Goal: Use online tool/utility: Utilize a website feature to perform a specific function

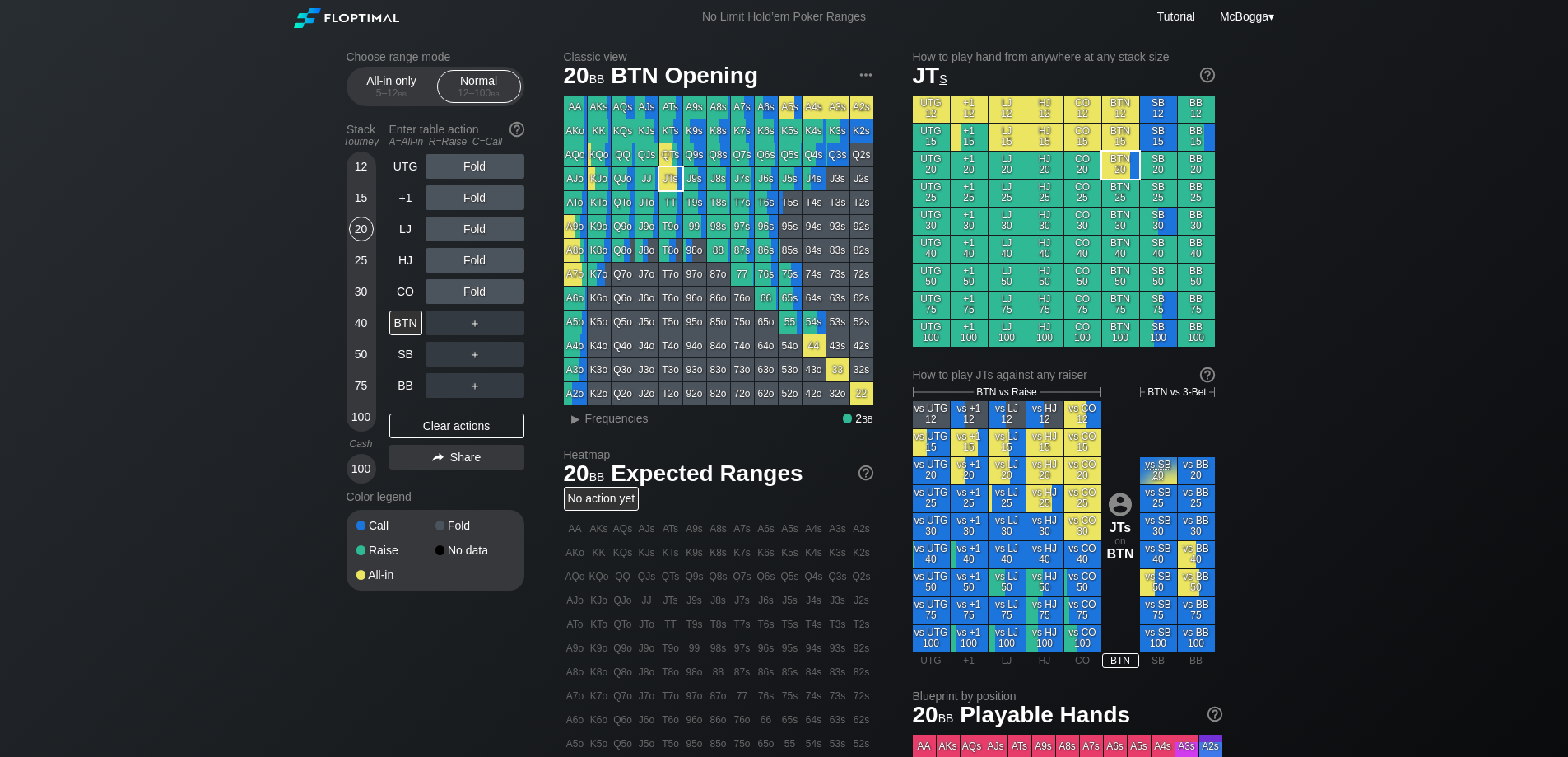
click at [244, 455] on div "Choose range mode All-in only 5 – 12 bb Normal 12 – 100 bb Stack Tourney Enter …" at bounding box center [784, 560] width 1568 height 1052
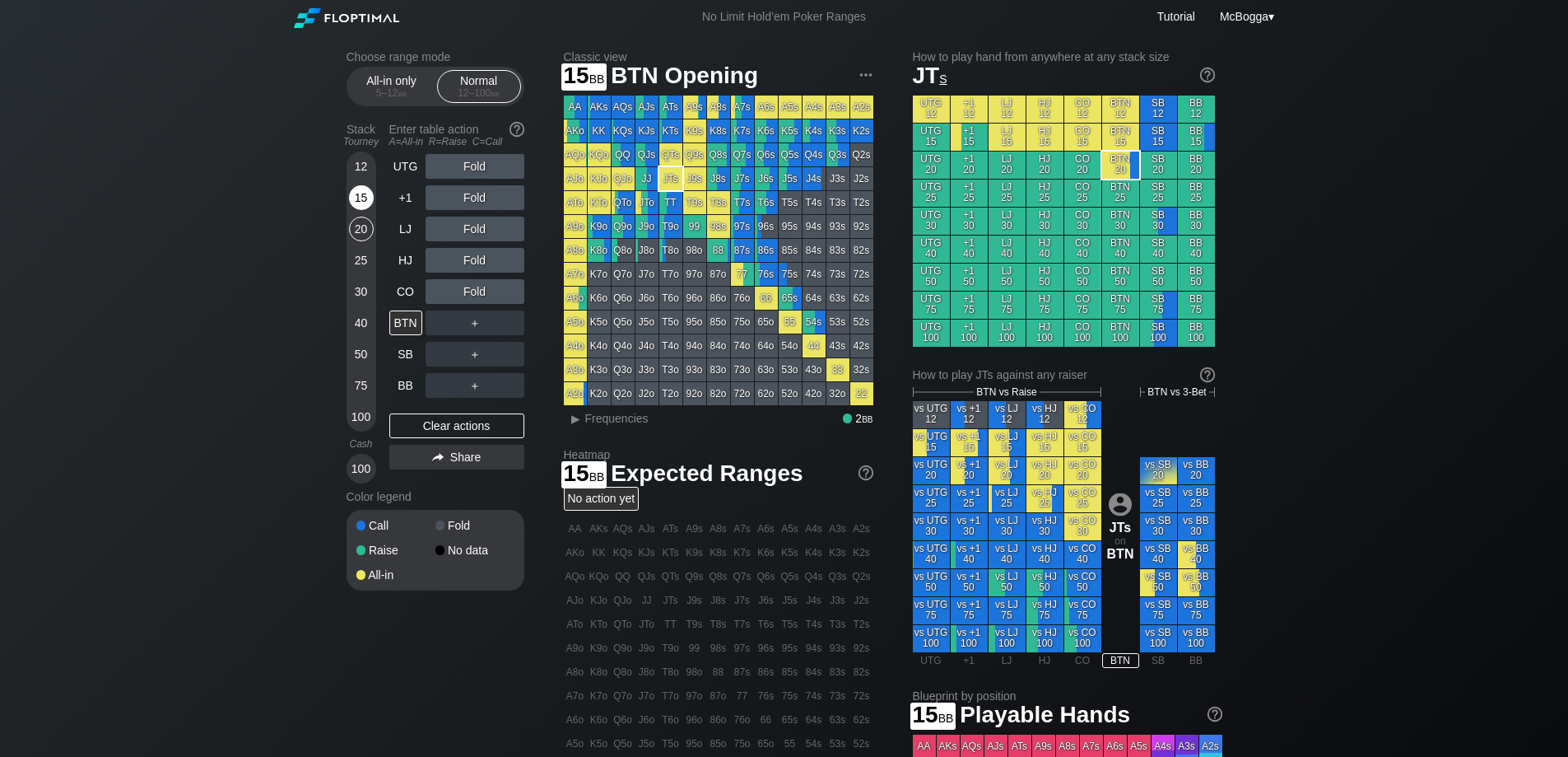
click at [368, 198] on div "15" at bounding box center [361, 198] width 25 height 25
click at [478, 229] on div "R ✕" at bounding box center [475, 229] width 32 height 25
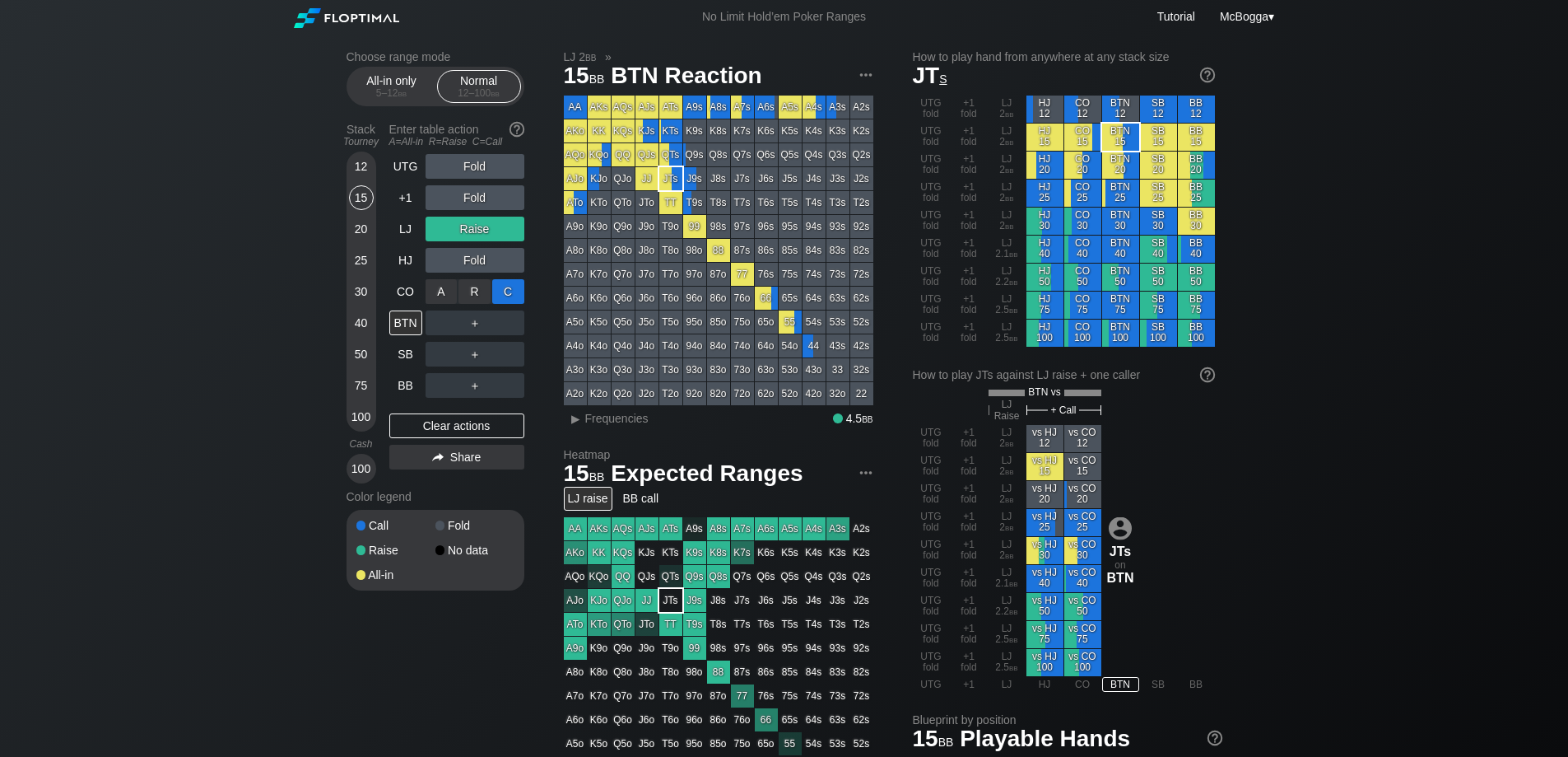
click at [513, 295] on div "C ✕" at bounding box center [509, 291] width 32 height 25
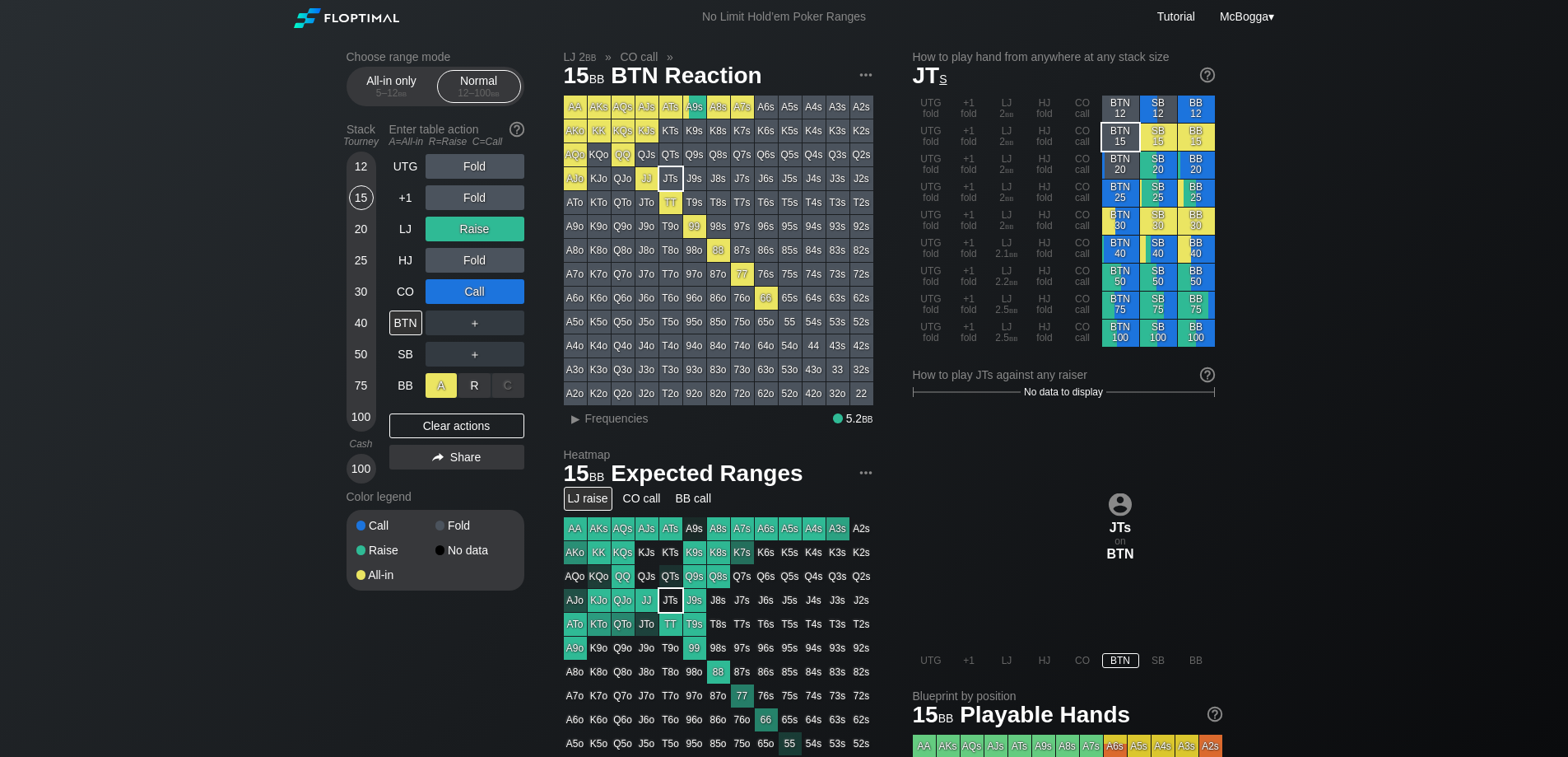
click at [444, 391] on div "A ✕" at bounding box center [442, 385] width 32 height 25
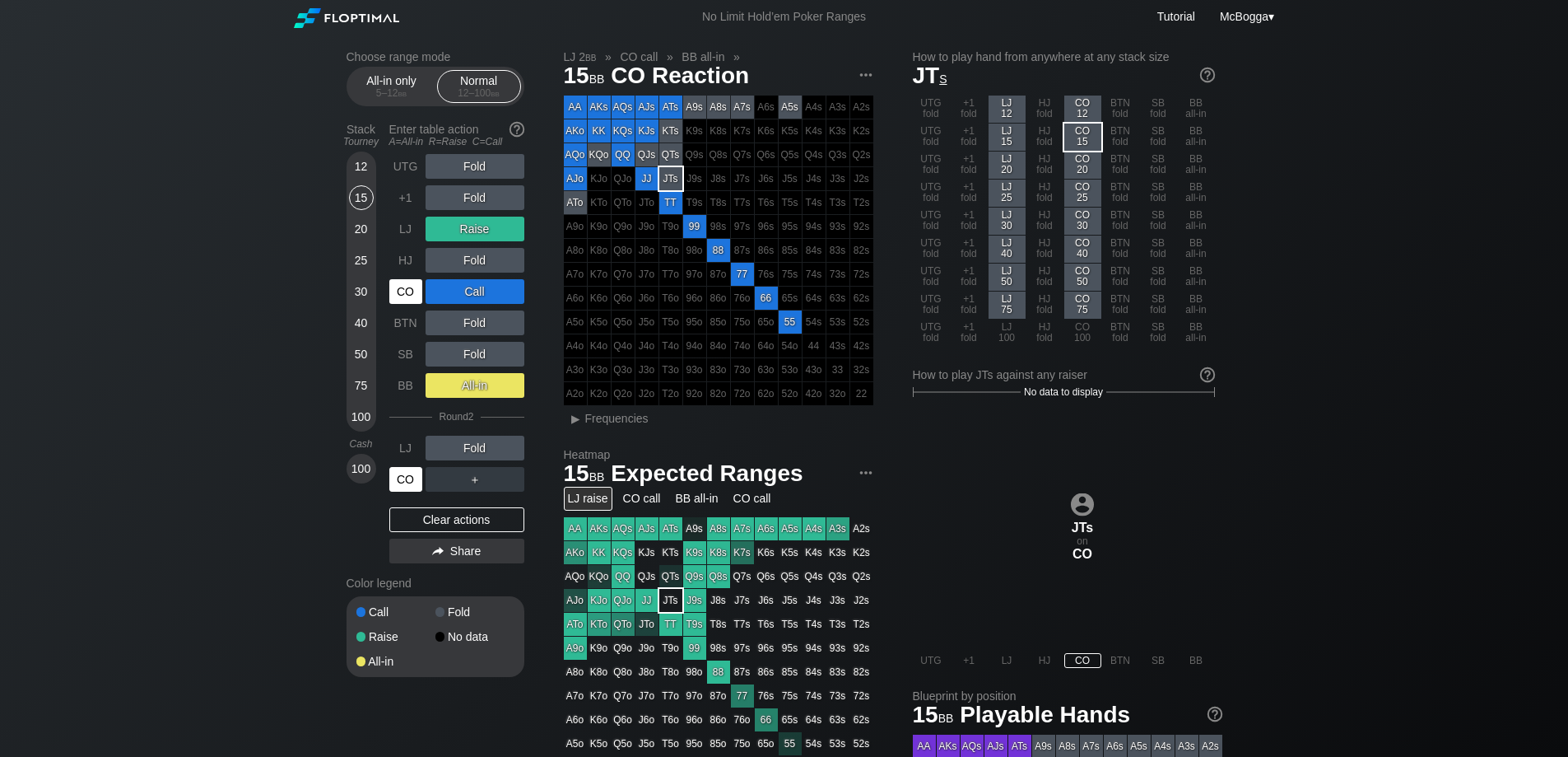
click at [402, 479] on div "CO" at bounding box center [406, 480] width 33 height 25
click at [474, 521] on div "Clear actions" at bounding box center [457, 519] width 135 height 25
